Goal: Task Accomplishment & Management: Manage account settings

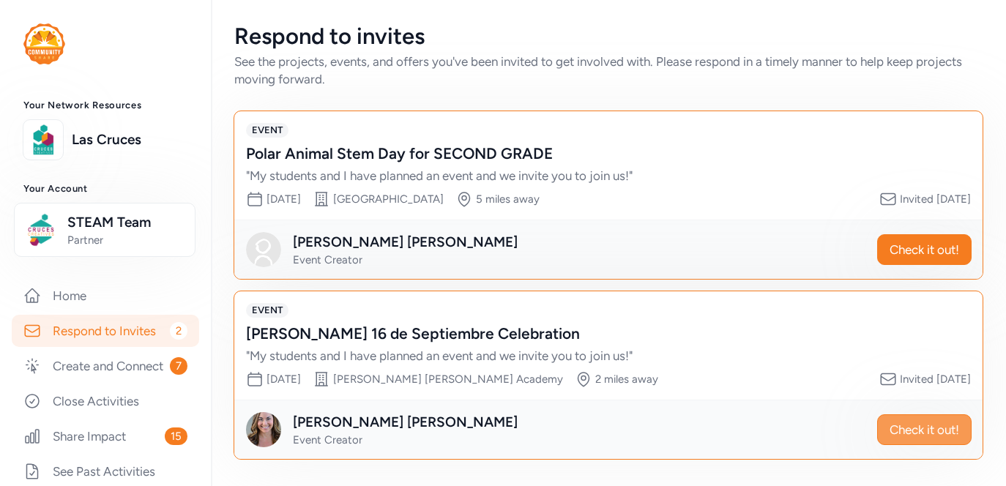
click at [897, 437] on span "Check it out!" at bounding box center [925, 430] width 70 height 18
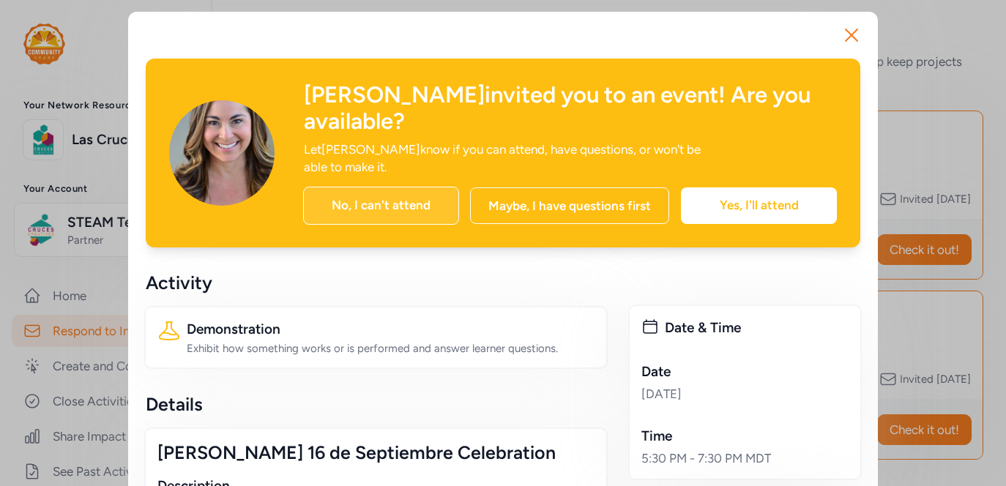
click at [394, 187] on div "No, I can't attend" at bounding box center [381, 206] width 156 height 38
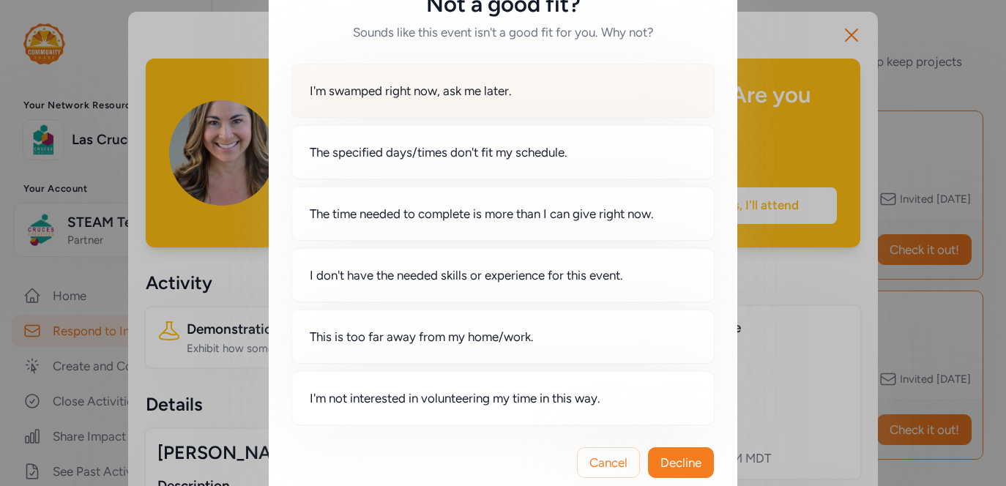
scroll to position [45, 0]
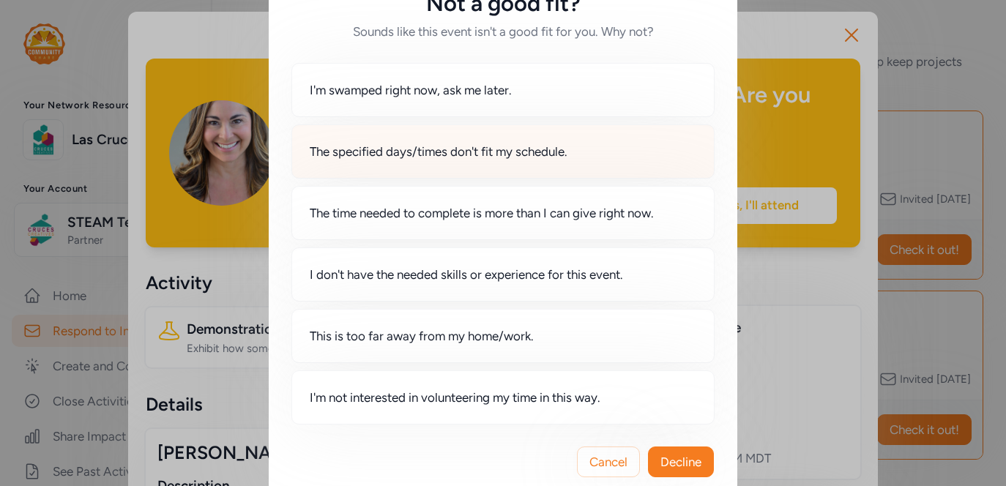
click at [451, 152] on span "The specified days/times don't fit my schedule." at bounding box center [439, 152] width 258 height 18
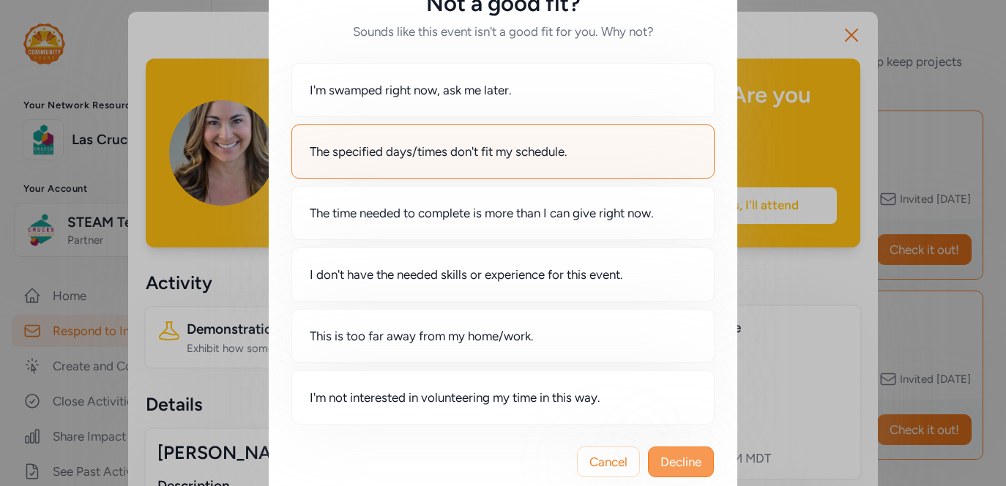
click at [691, 456] on span "Decline" at bounding box center [681, 462] width 41 height 18
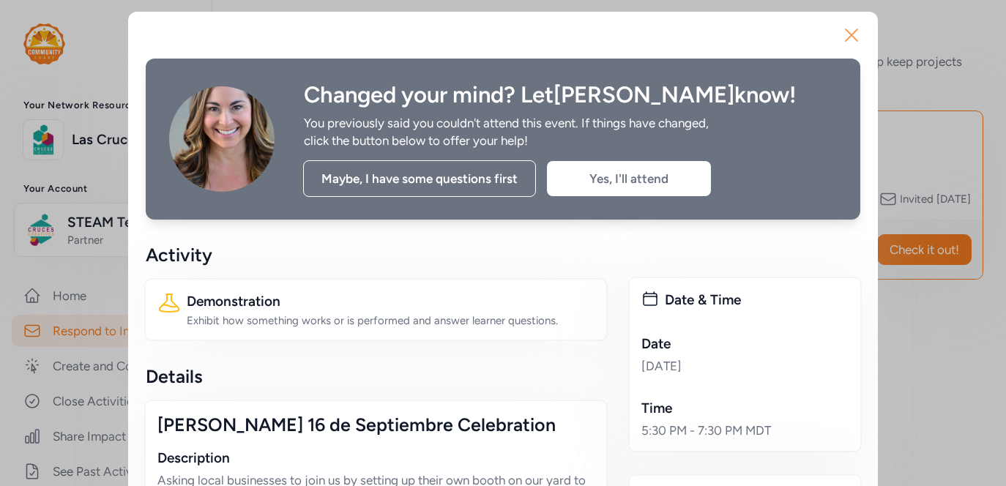
click at [857, 29] on icon "button" at bounding box center [852, 35] width 12 height 12
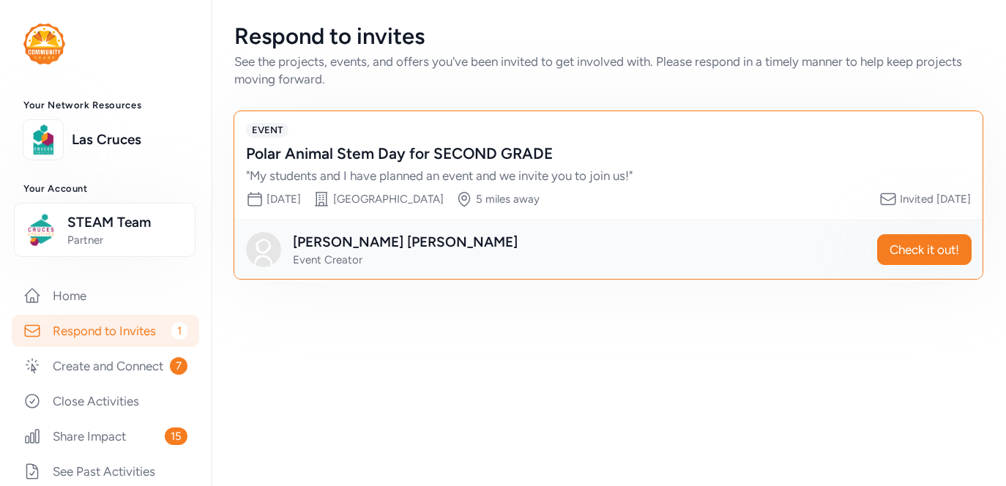
click at [668, 155] on div "Polar Animal Stem Day for SECOND GRADE" at bounding box center [594, 154] width 696 height 21
click at [914, 237] on button "Check it out!" at bounding box center [925, 249] width 94 height 31
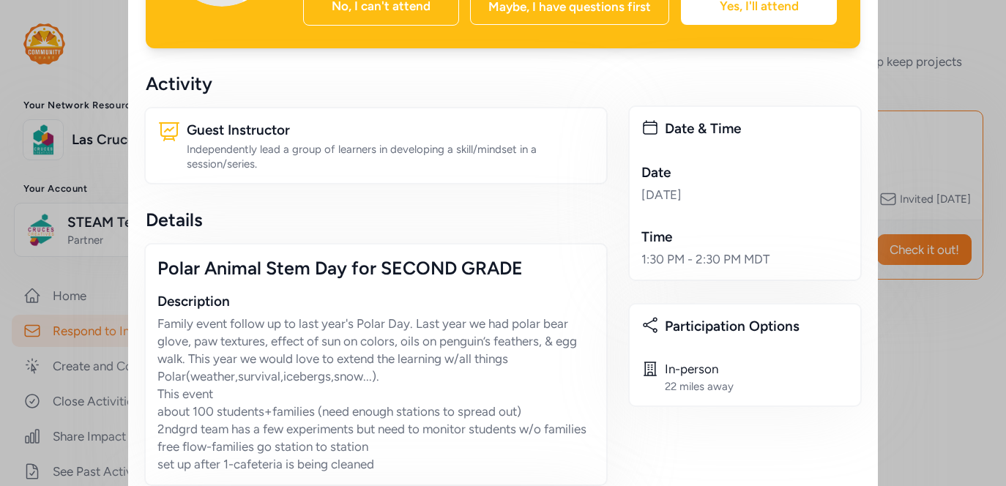
scroll to position [194, 0]
